Goal: Browse casually: Explore the website without a specific task or goal

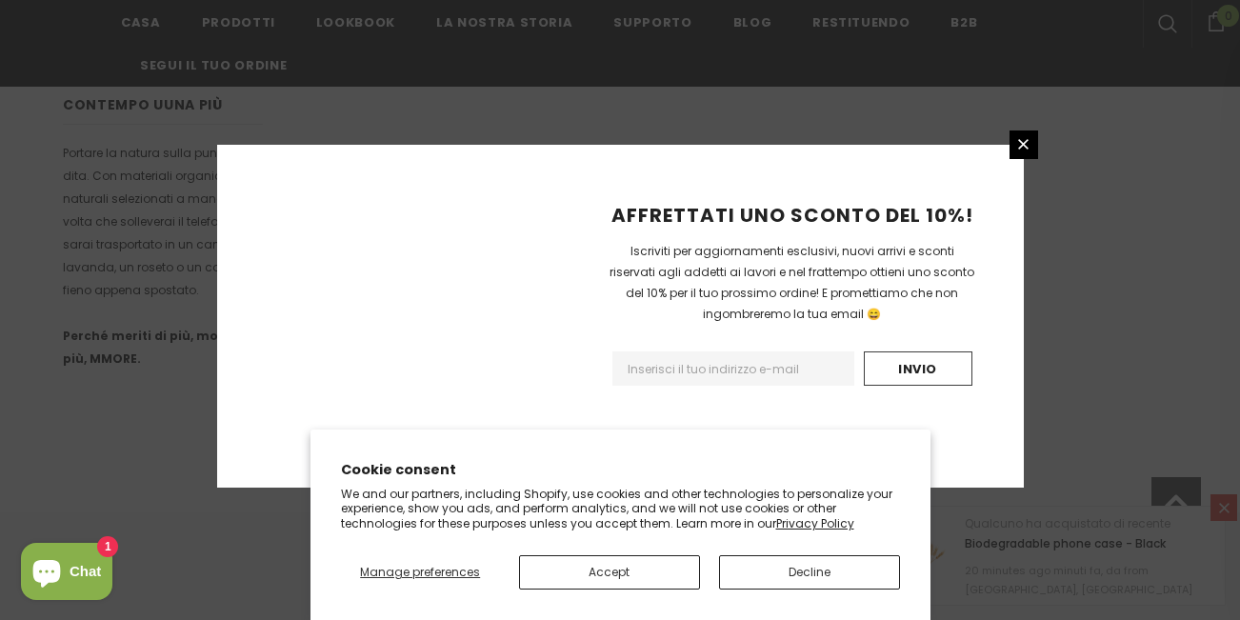
scroll to position [1371, 0]
